Goal: Task Accomplishment & Management: Use online tool/utility

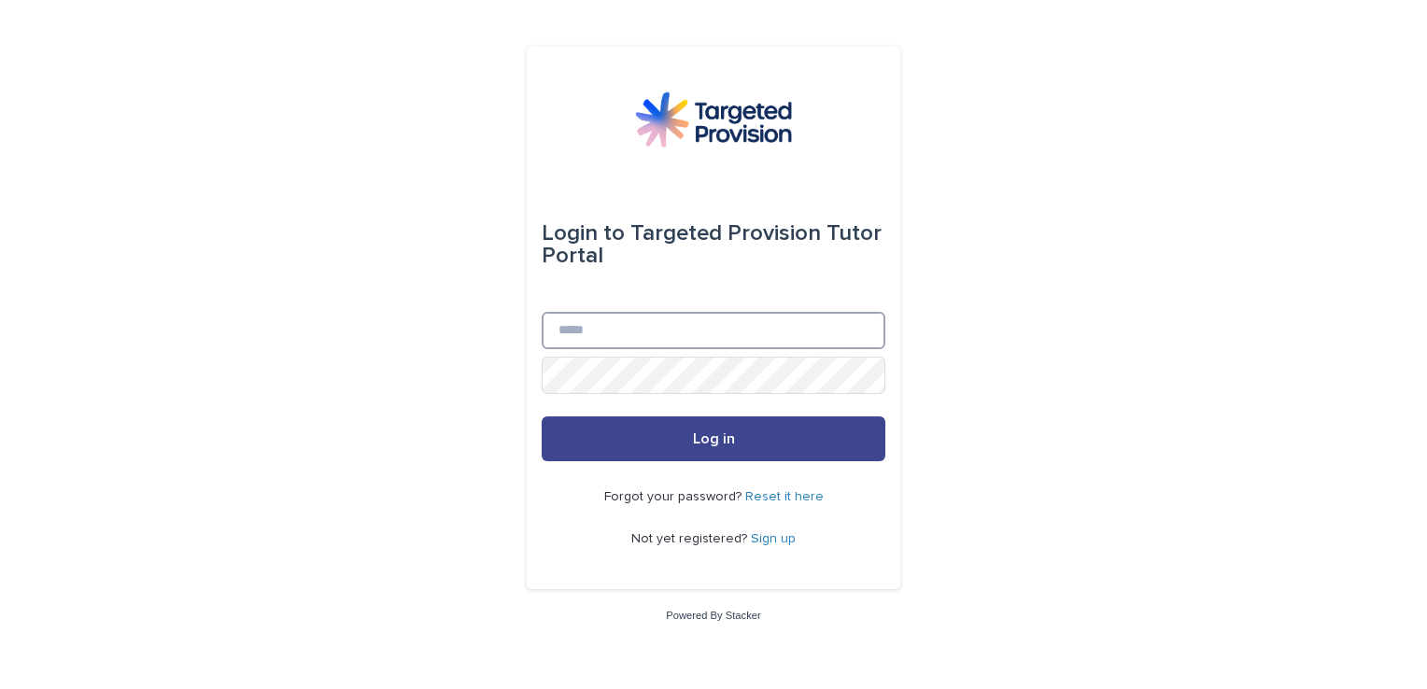
type input "**********"
click at [680, 446] on button "Log in" at bounding box center [714, 439] width 344 height 45
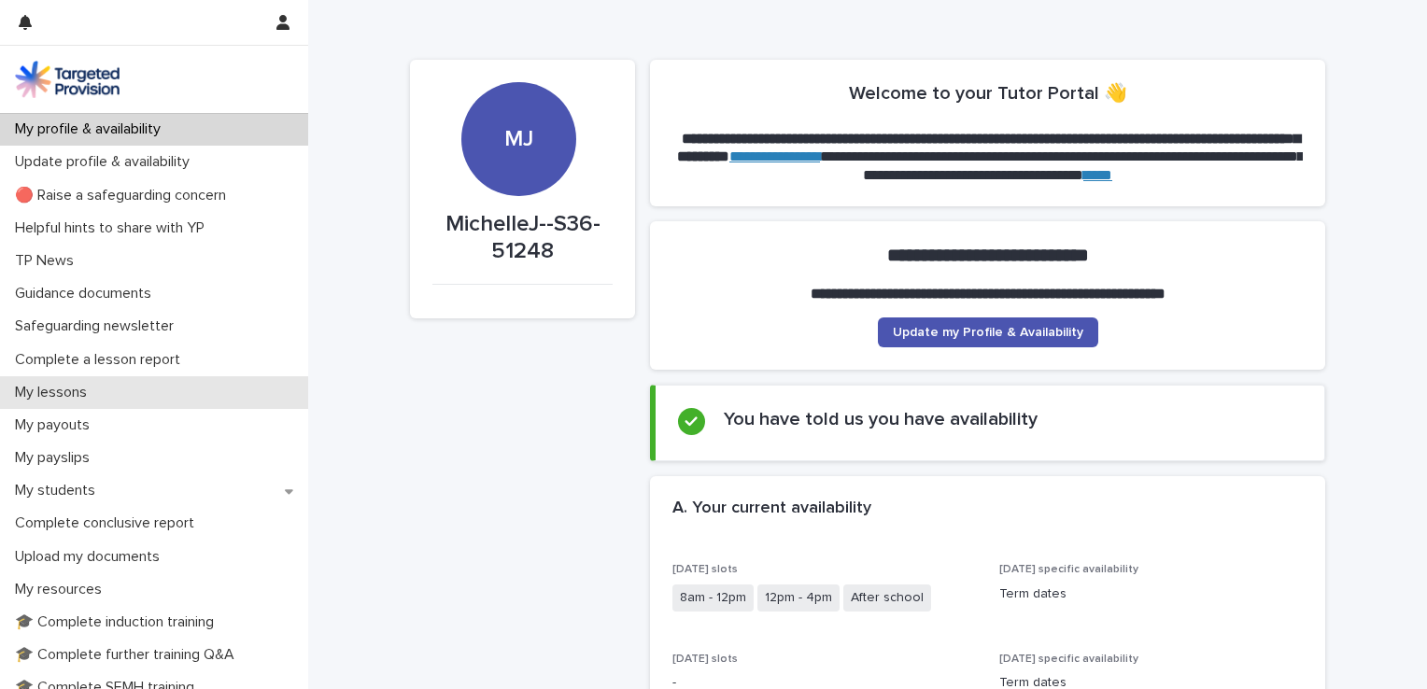
click at [58, 397] on p "My lessons" at bounding box center [54, 393] width 94 height 18
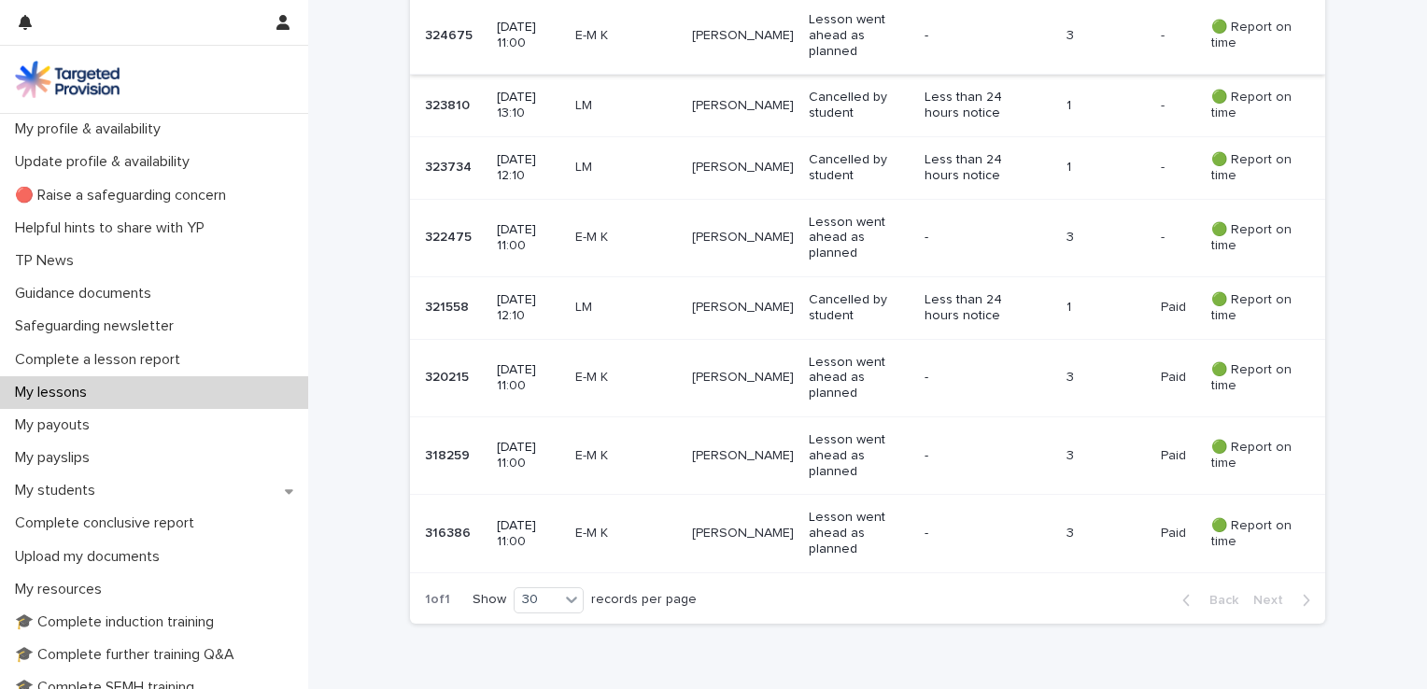
scroll to position [374, 0]
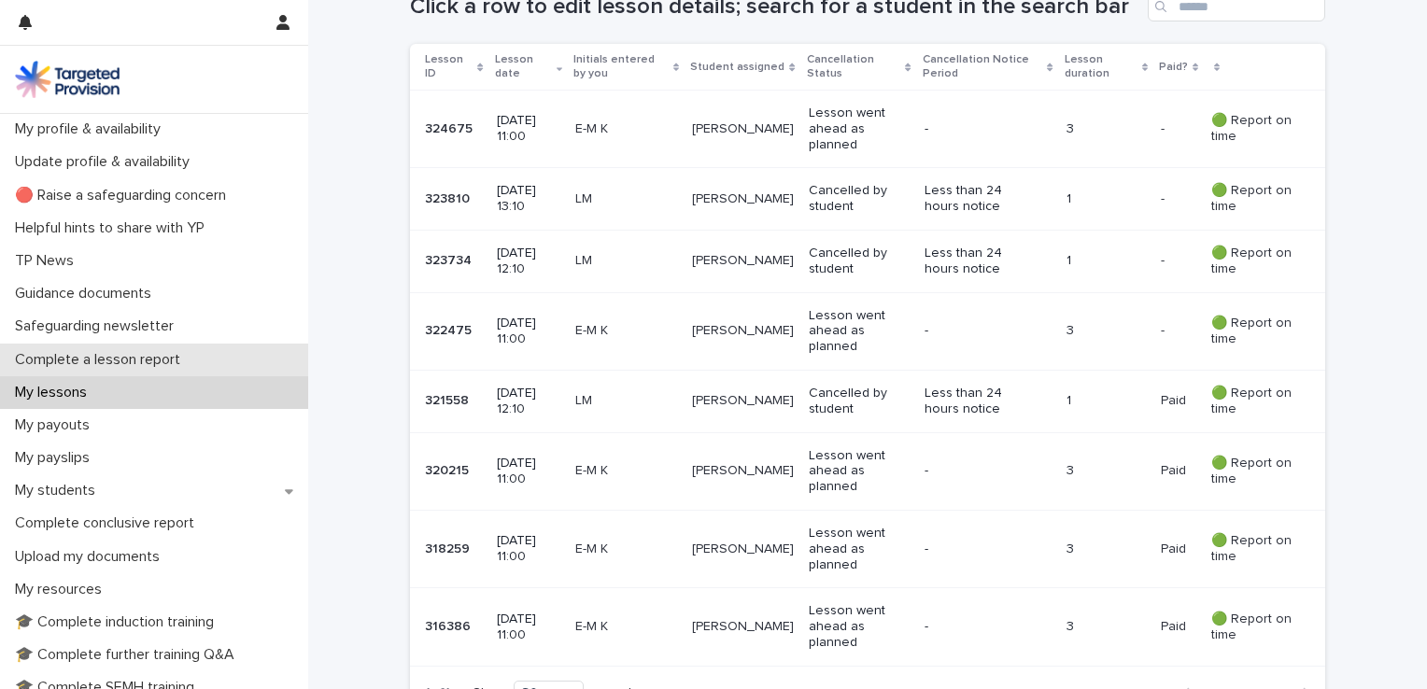
click at [127, 367] on p "Complete a lesson report" at bounding box center [101, 360] width 188 height 18
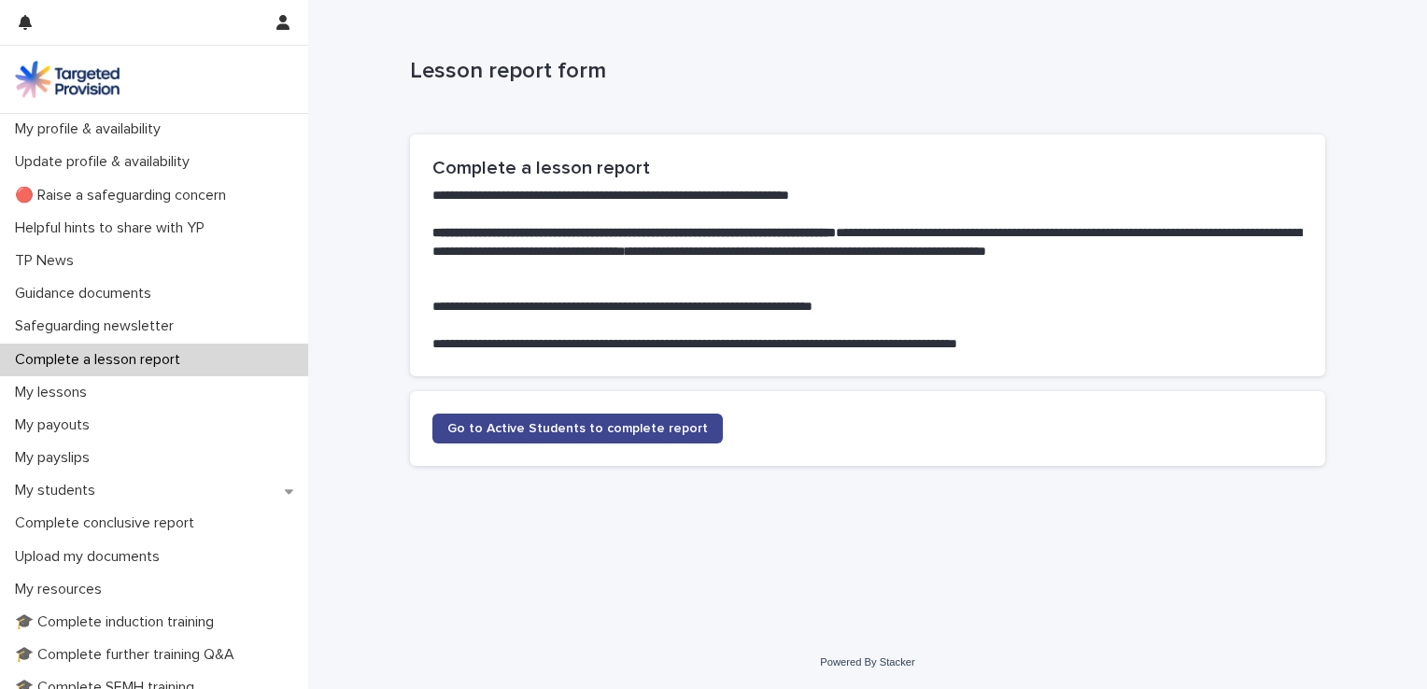
click at [605, 429] on span "Go to Active Students to complete report" at bounding box center [577, 428] width 261 height 13
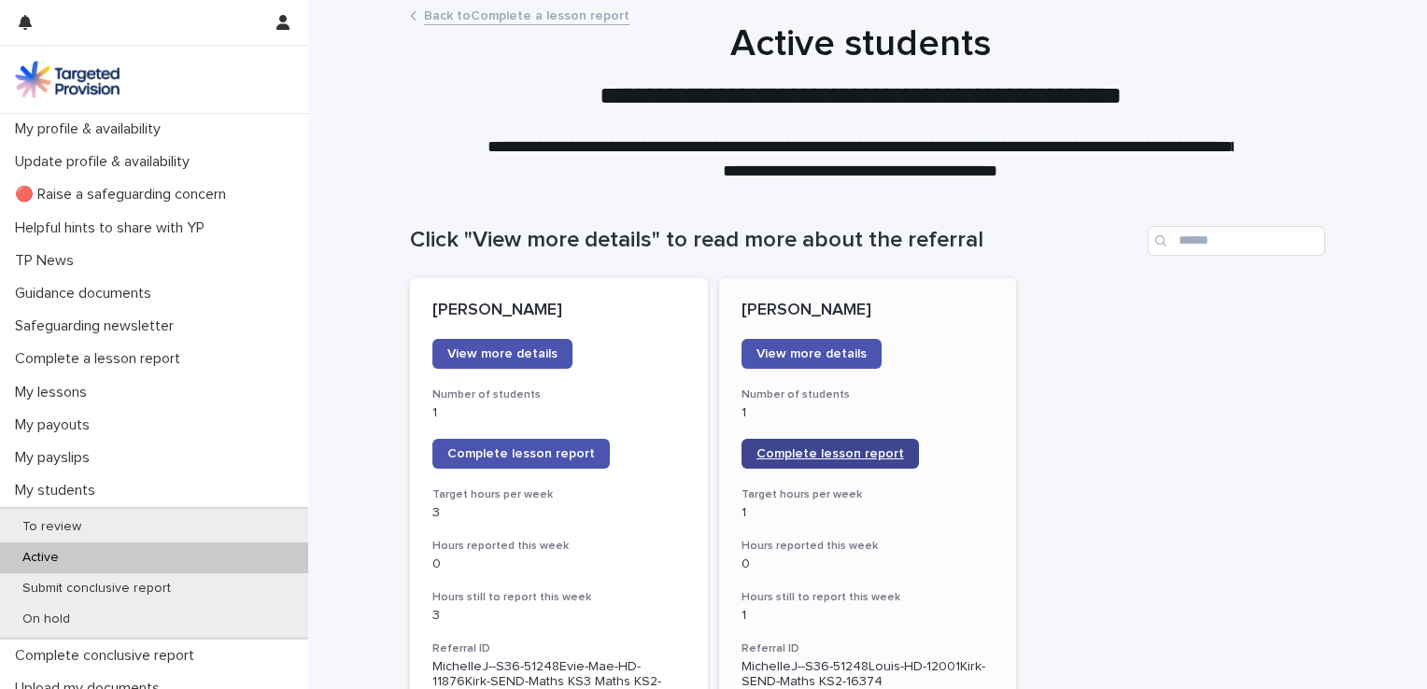
click at [819, 458] on span "Complete lesson report" at bounding box center [831, 453] width 148 height 13
click at [800, 346] on link "View more details" at bounding box center [812, 354] width 140 height 30
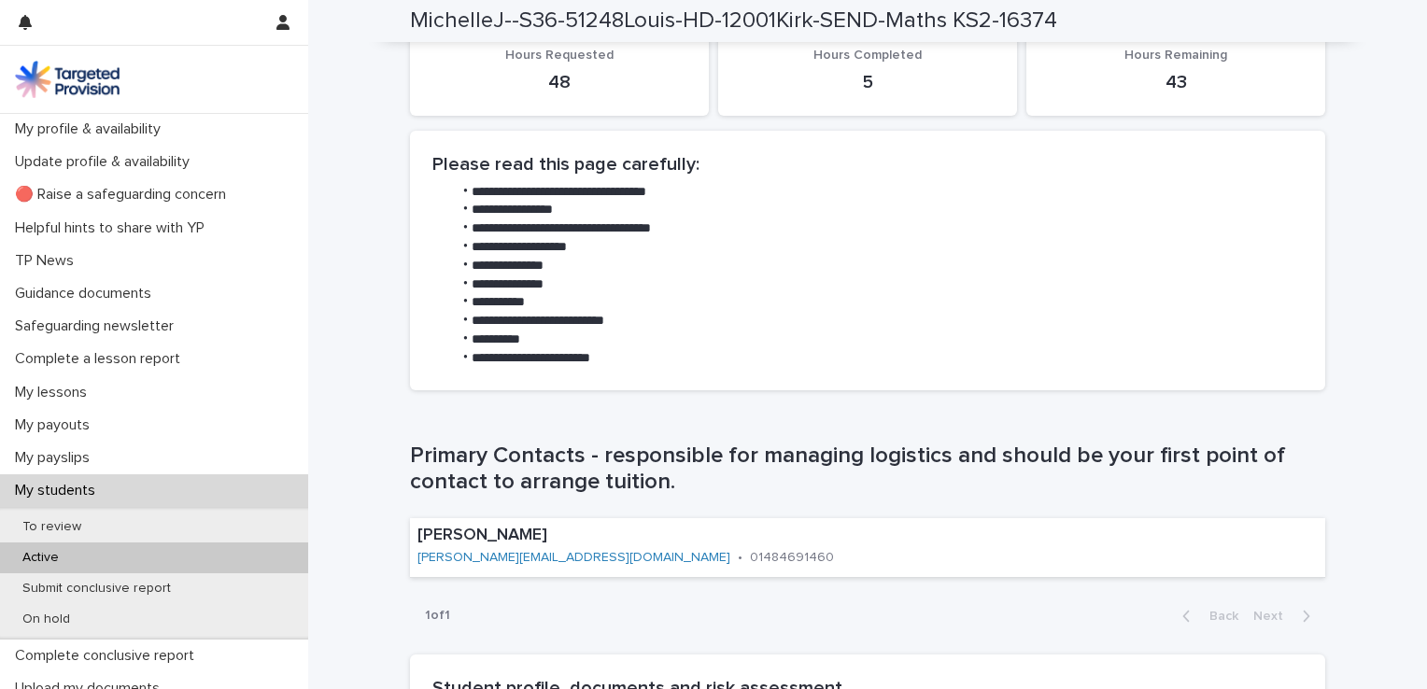
scroll to position [934, 0]
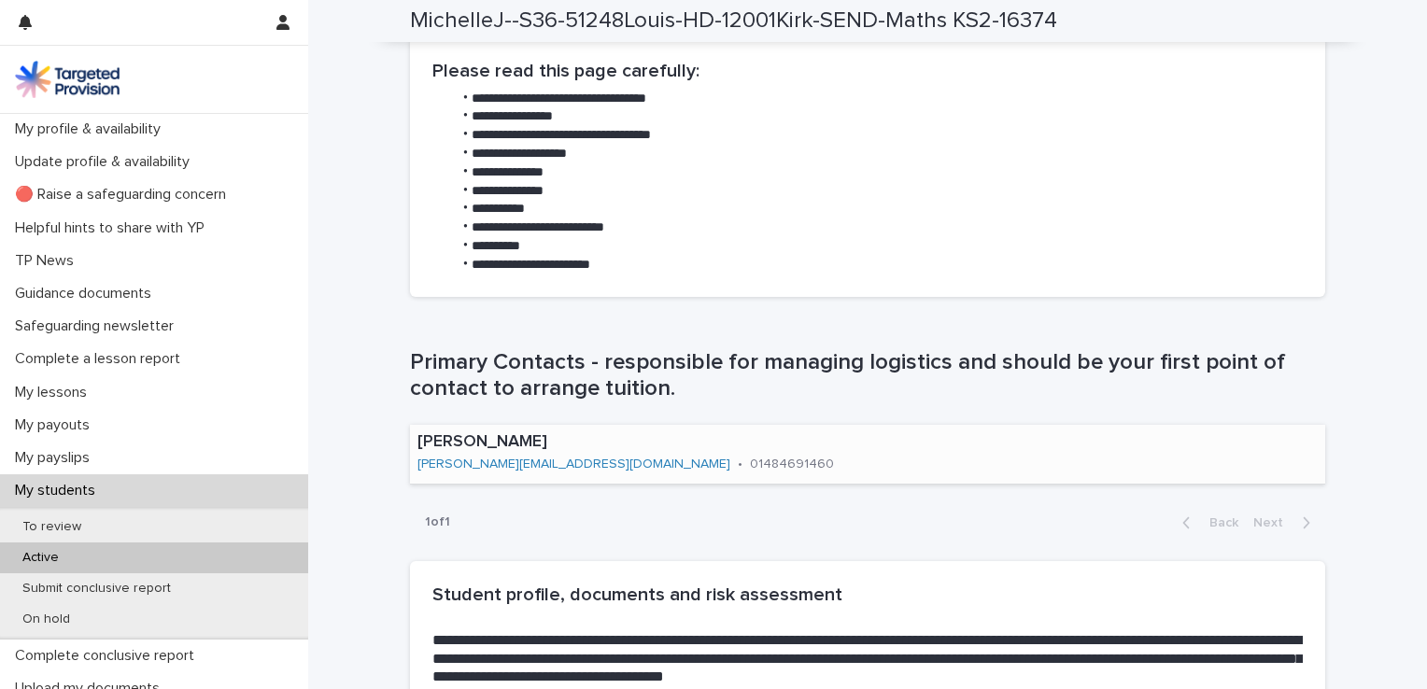
click at [479, 461] on link "[PERSON_NAME][EMAIL_ADDRESS][DOMAIN_NAME]" at bounding box center [574, 464] width 313 height 13
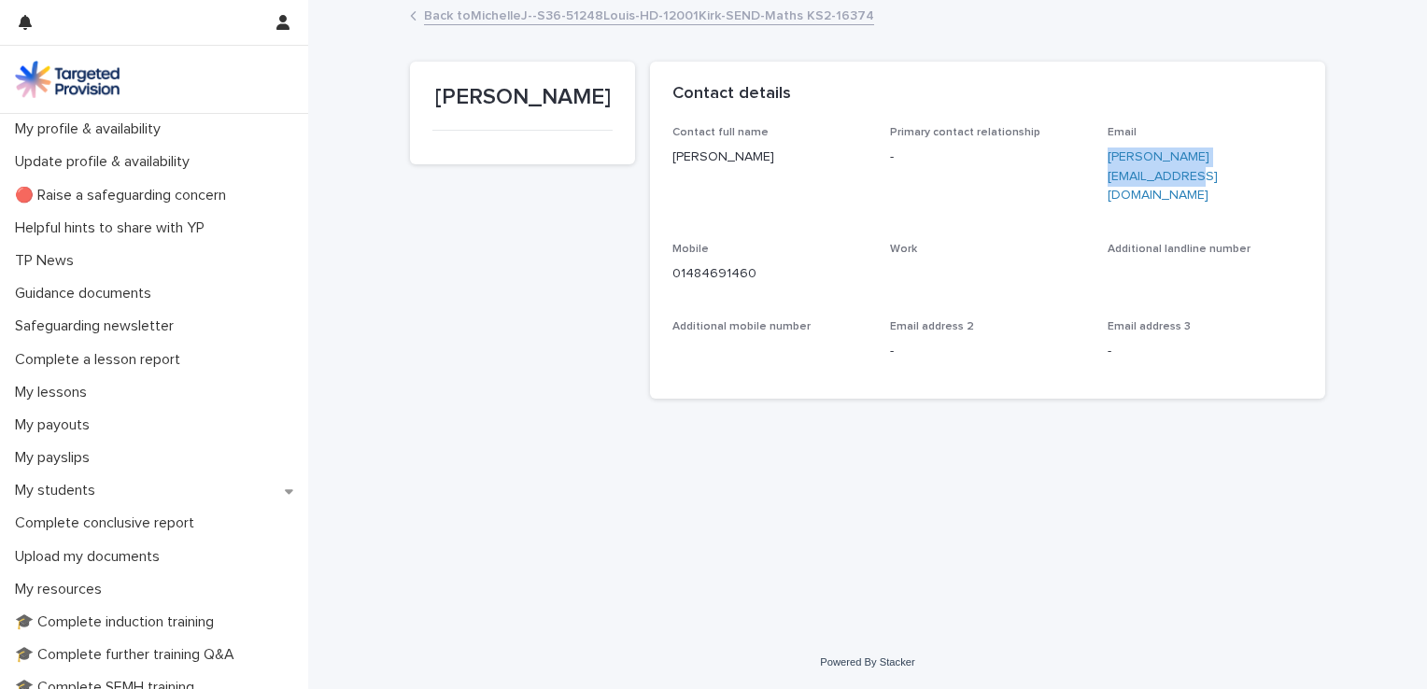
drag, startPoint x: 1105, startPoint y: 155, endPoint x: 1289, endPoint y: 159, distance: 184.0
click at [1289, 159] on div "Contact full name [PERSON_NAME] Primary contact relationship - Email [PERSON_NA…" at bounding box center [988, 250] width 630 height 249
drag, startPoint x: 1289, startPoint y: 159, endPoint x: 1204, endPoint y: 162, distance: 85.0
copy link "[PERSON_NAME][EMAIL_ADDRESS][DOMAIN_NAME]"
